Goal: Check status: Check status

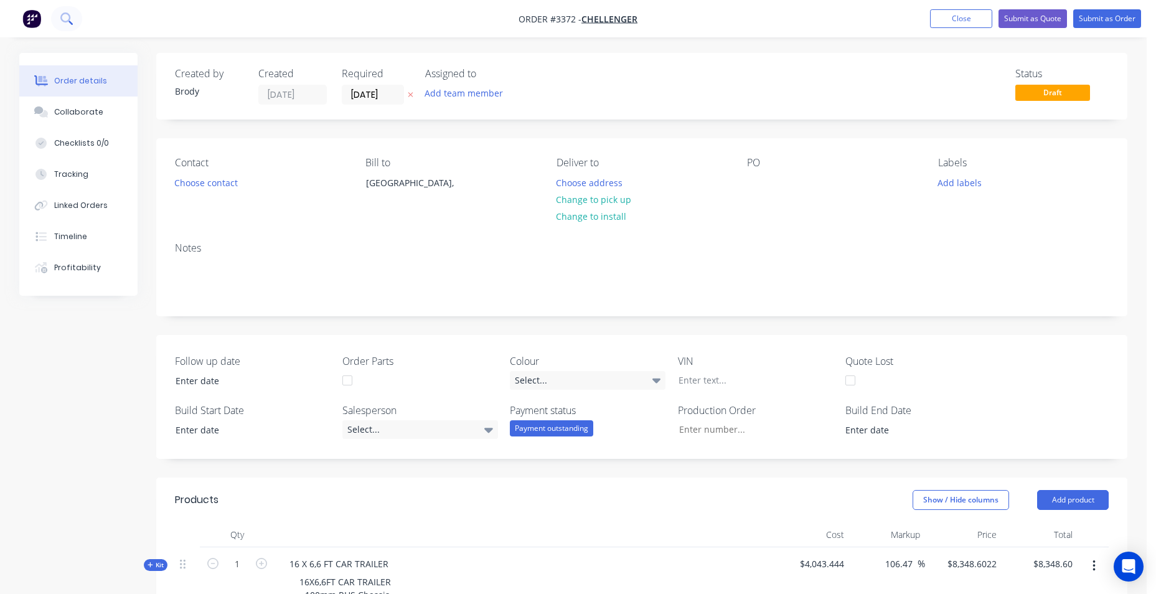
click at [69, 13] on icon at bounding box center [66, 18] width 12 height 12
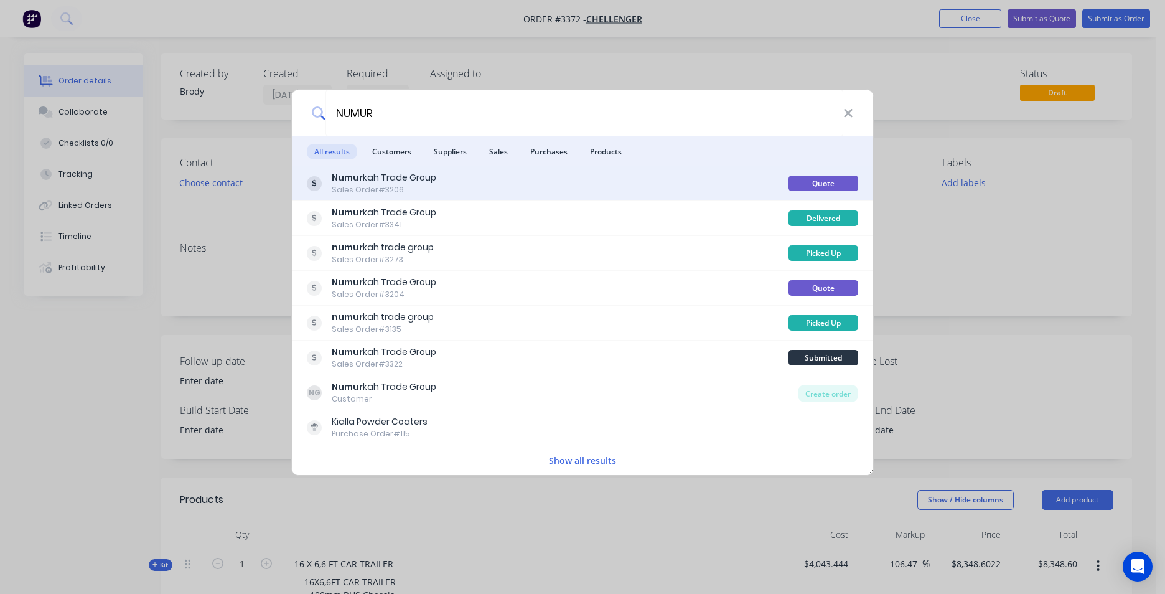
type input "NUMUR"
click at [446, 189] on div "Numur kah Trade Group Sales Order #3206" at bounding box center [548, 183] width 482 height 24
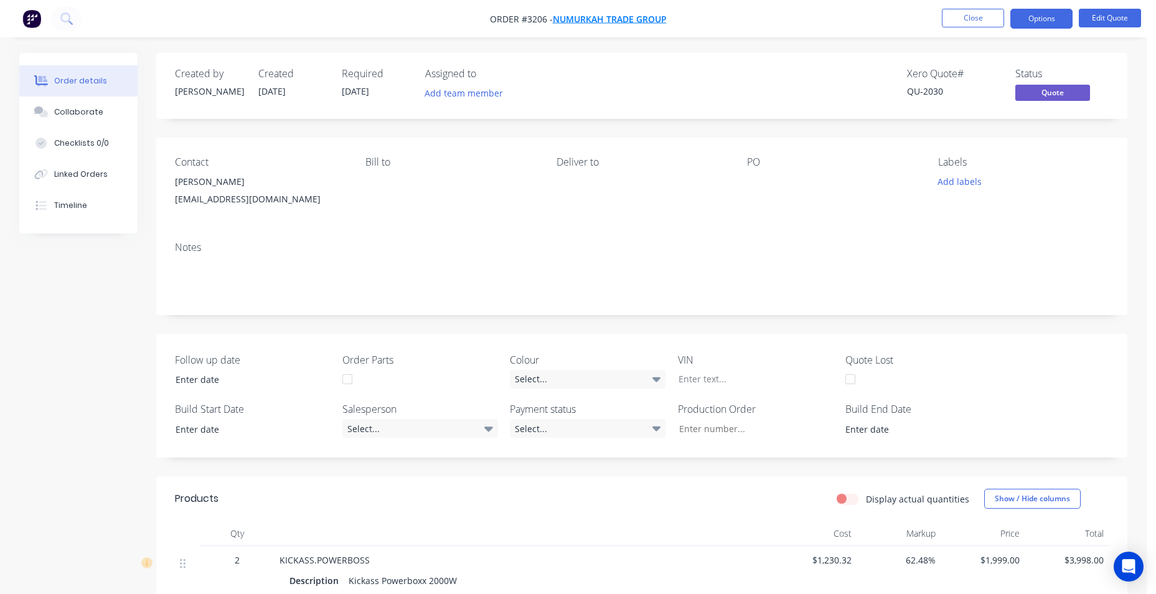
click at [596, 22] on span "Numurkah Trade Group" at bounding box center [610, 19] width 114 height 12
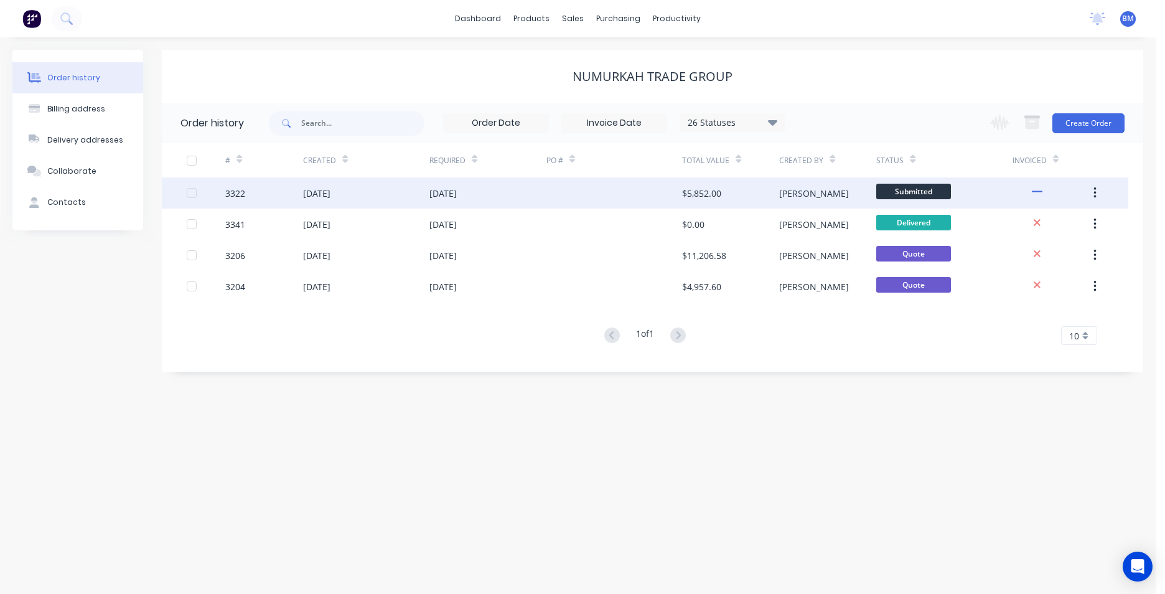
click at [548, 196] on div at bounding box center [615, 192] width 136 height 31
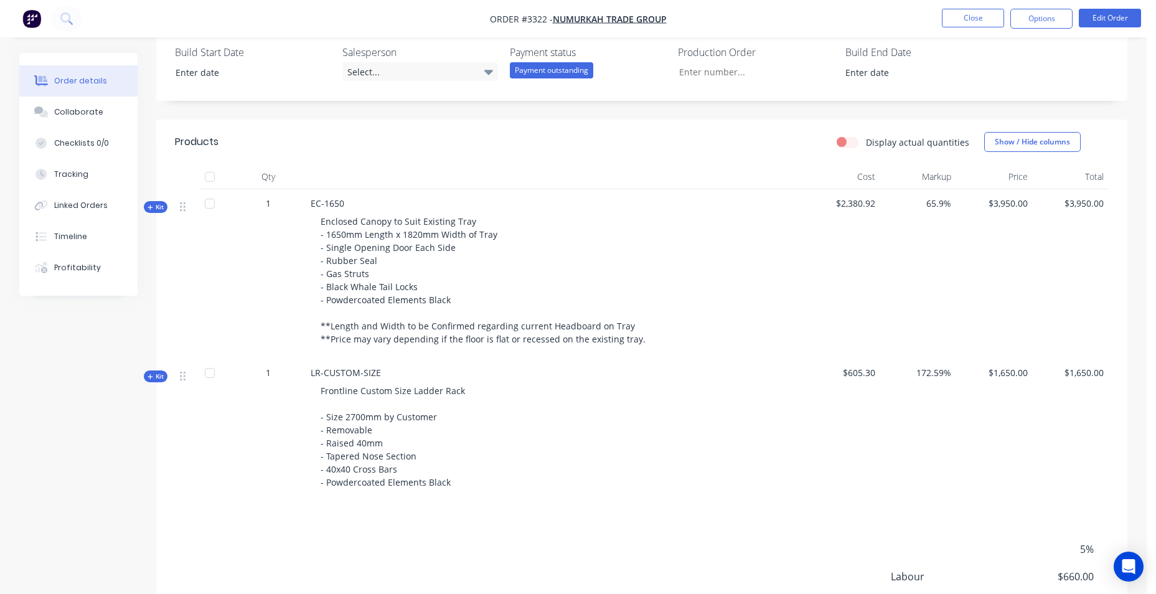
scroll to position [491, 0]
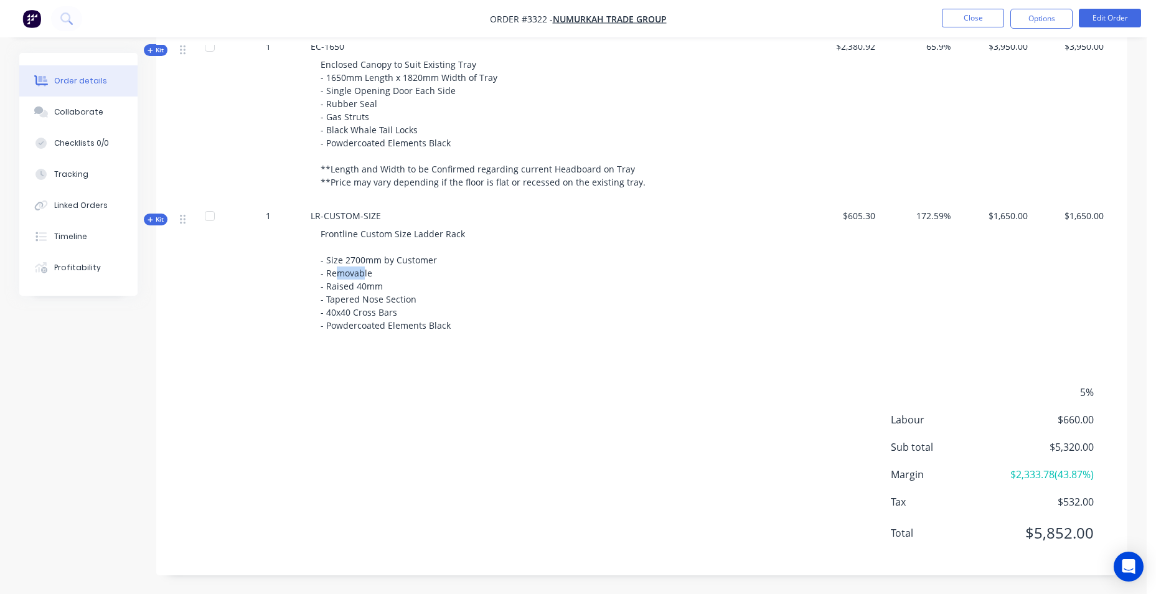
click at [334, 271] on span "Frontline Custom Size Ladder Rack - Size 2700mm by Customer - Removable - Raise…" at bounding box center [394, 279] width 147 height 103
drag, startPoint x: 334, startPoint y: 271, endPoint x: 398, endPoint y: 276, distance: 64.3
click at [398, 276] on div "Frontline Custom Size Ladder Rack - Size 2700mm by Customer - Removable - Raise…" at bounding box center [555, 279] width 488 height 115
click at [526, 308] on div "Frontline Custom Size Ladder Rack - Size 2700mm by Customer - Removable - Raise…" at bounding box center [555, 279] width 488 height 115
click at [340, 479] on div "5% Labour $660.00 Sub total $5,320.00 Margin $2,333.78 ( 43.87 %) Tax $532.00 T…" at bounding box center [642, 471] width 934 height 172
